Goal: Navigation & Orientation: Find specific page/section

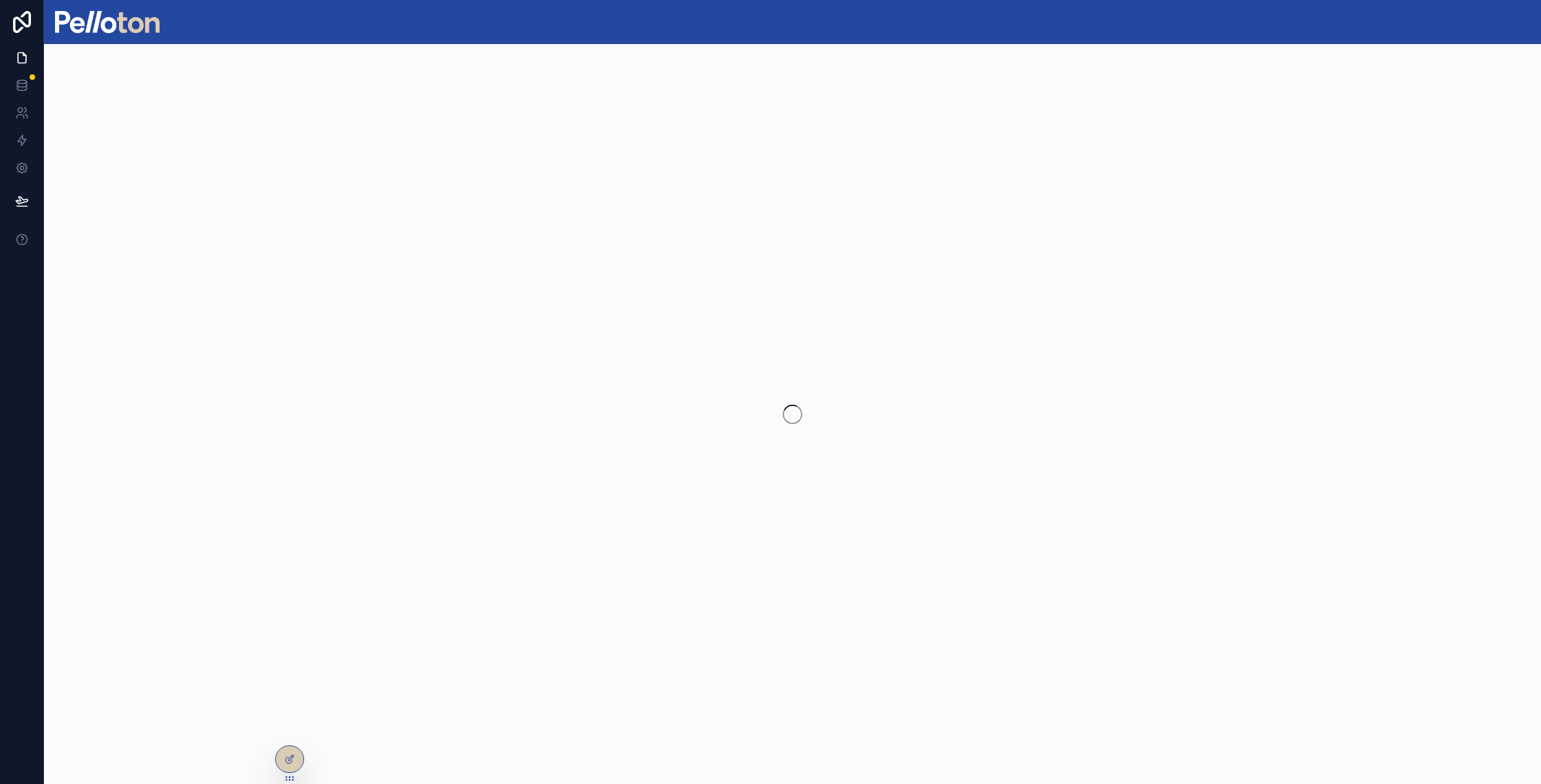
click at [91, 10] on div at bounding box center [107, 22] width 104 height 44
click at [96, 22] on img at bounding box center [107, 22] width 104 height 22
